Goal: Transaction & Acquisition: Obtain resource

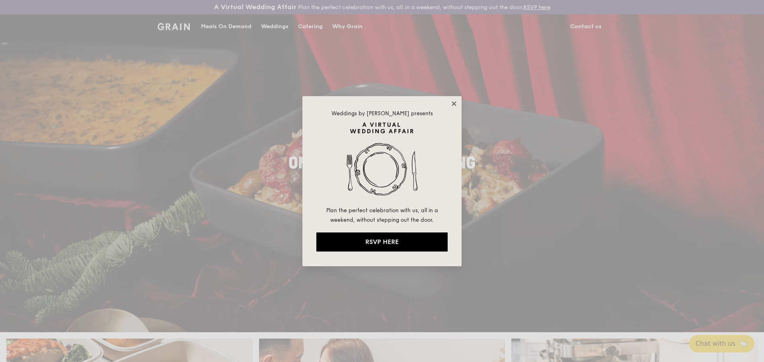
click at [453, 105] on icon at bounding box center [453, 103] width 4 height 4
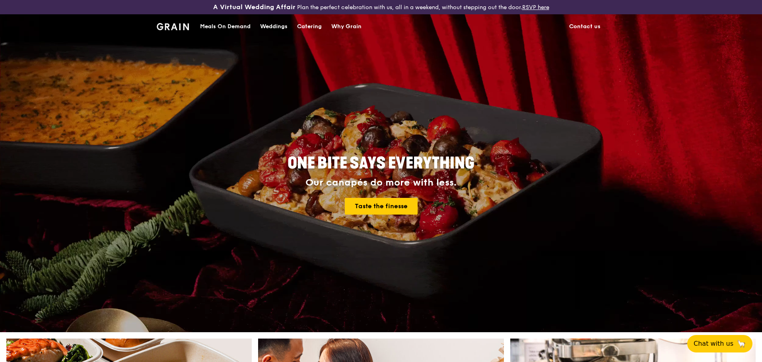
click at [218, 26] on div "Meals On Demand" at bounding box center [225, 27] width 51 height 24
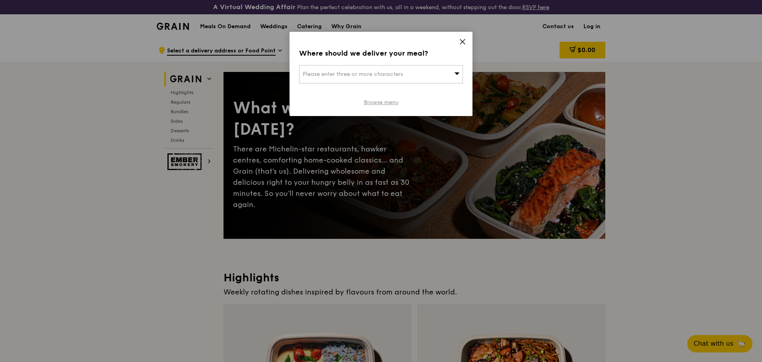
click at [389, 105] on link "Browse menu" at bounding box center [381, 103] width 35 height 8
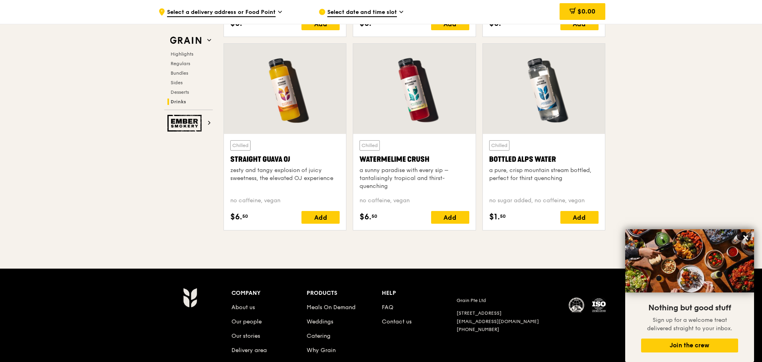
scroll to position [3142, 0]
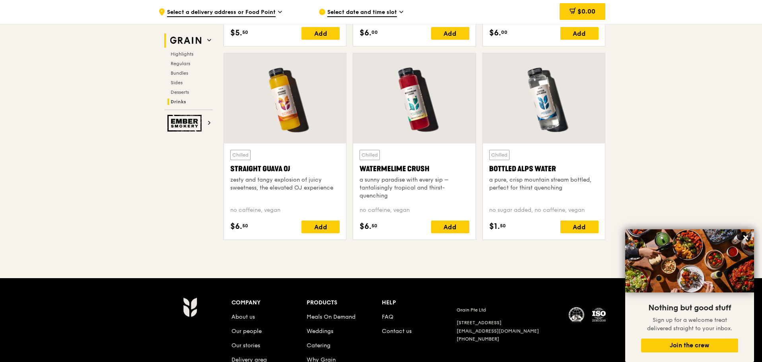
click at [200, 37] on img at bounding box center [185, 40] width 37 height 14
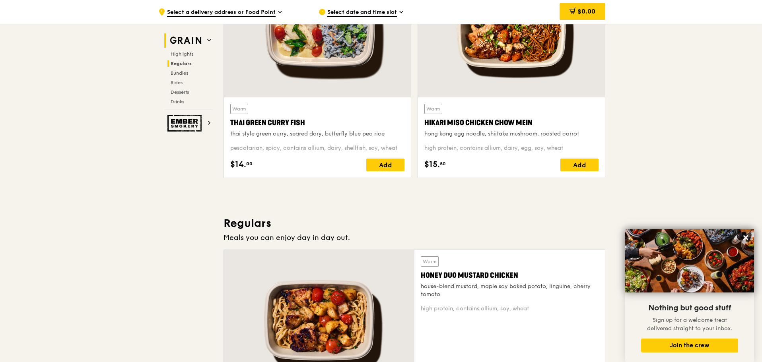
scroll to position [239, 0]
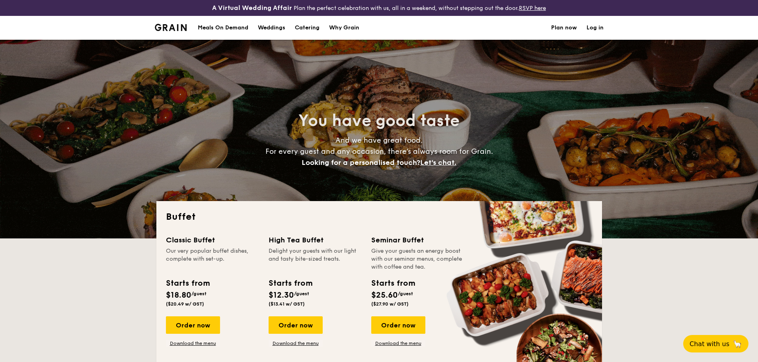
select select
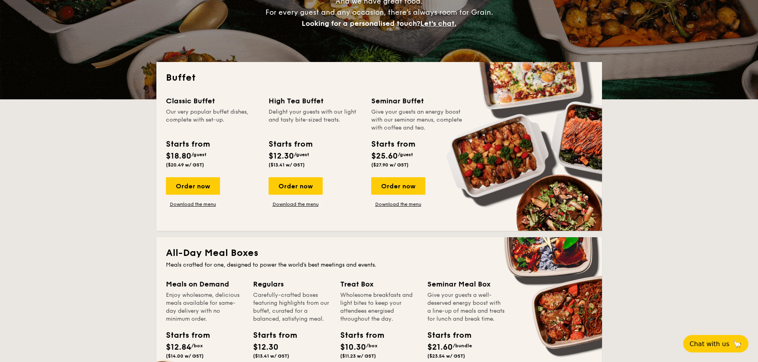
scroll to position [159, 0]
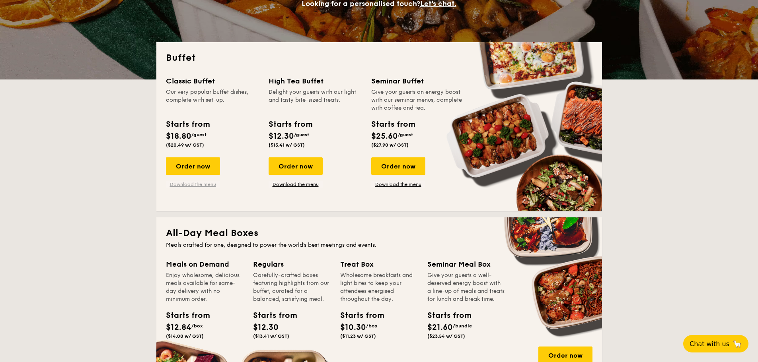
click at [182, 187] on link "Download the menu" at bounding box center [193, 184] width 54 height 6
